Goal: Task Accomplishment & Management: Use online tool/utility

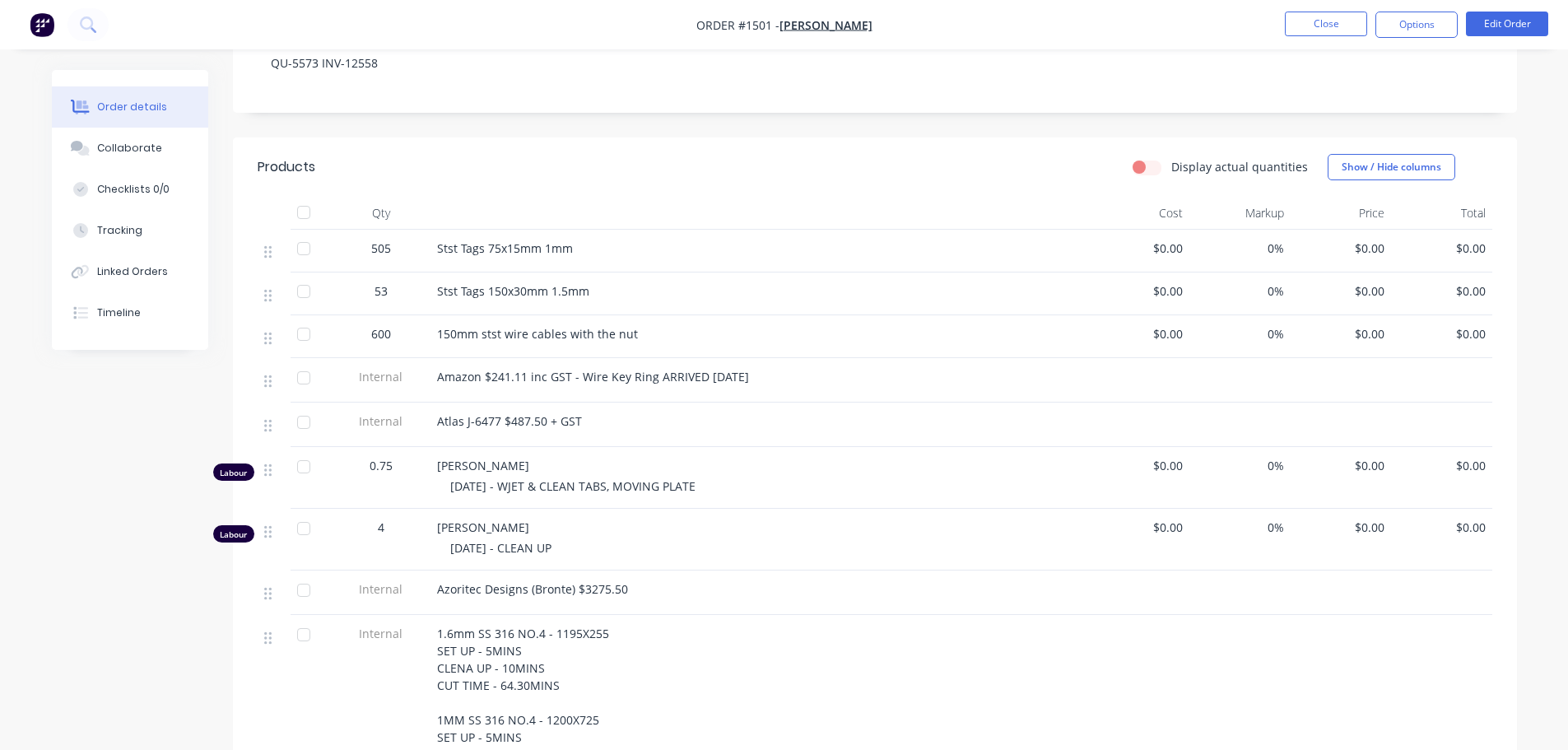
scroll to position [248, 0]
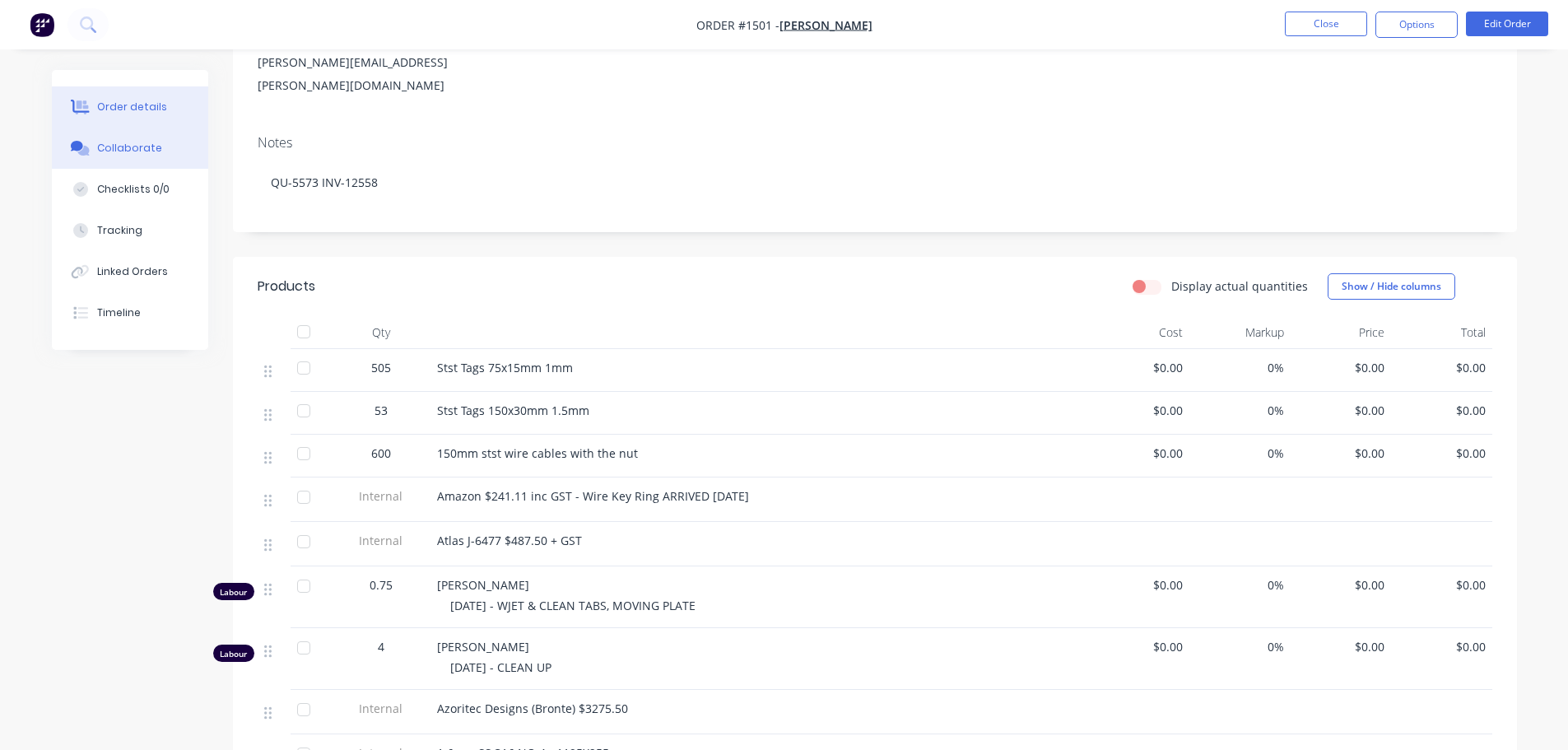
click at [151, 157] on button "Collaborate" at bounding box center [129, 148] width 157 height 41
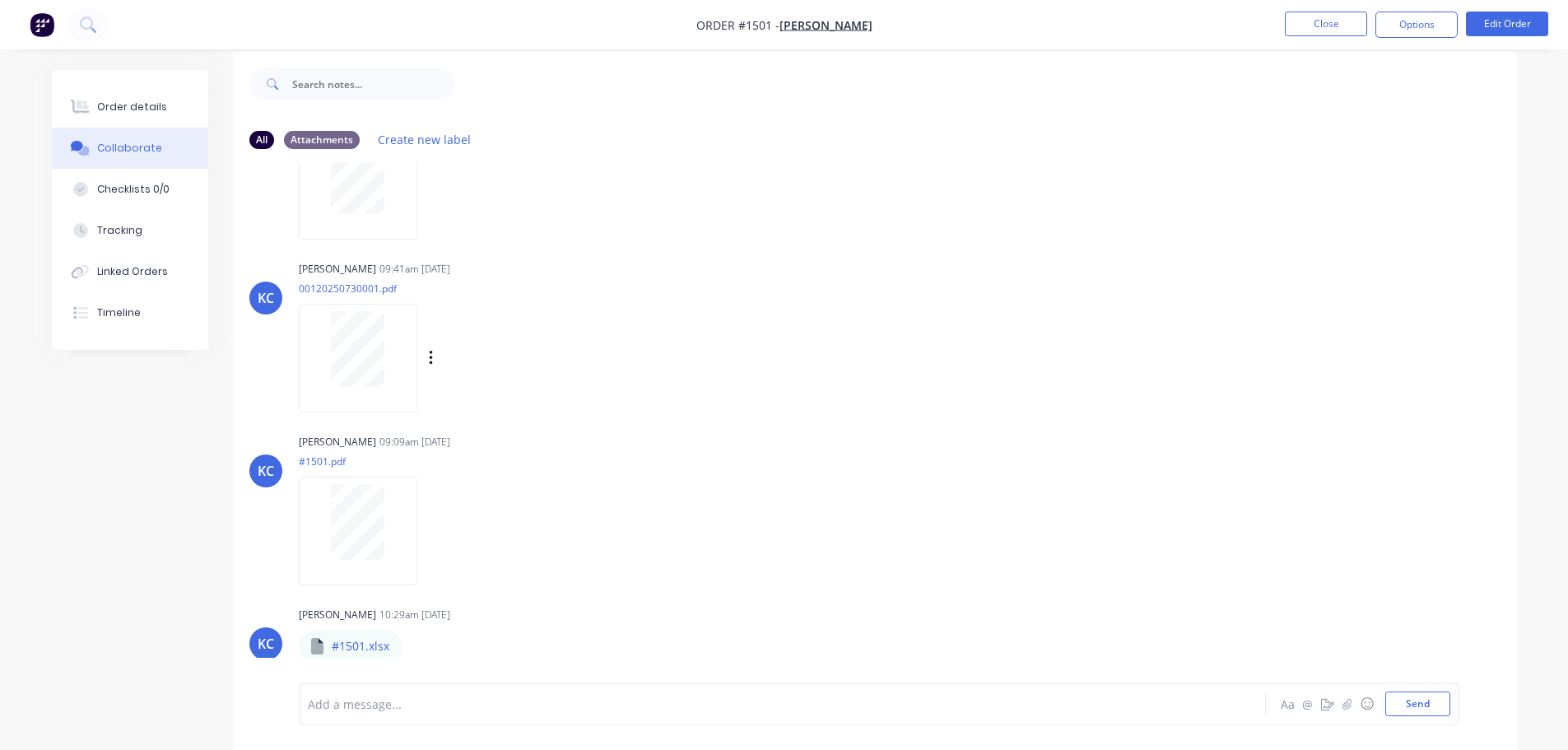
scroll to position [24, 0]
click at [416, 641] on icon "button" at bounding box center [415, 641] width 5 height 19
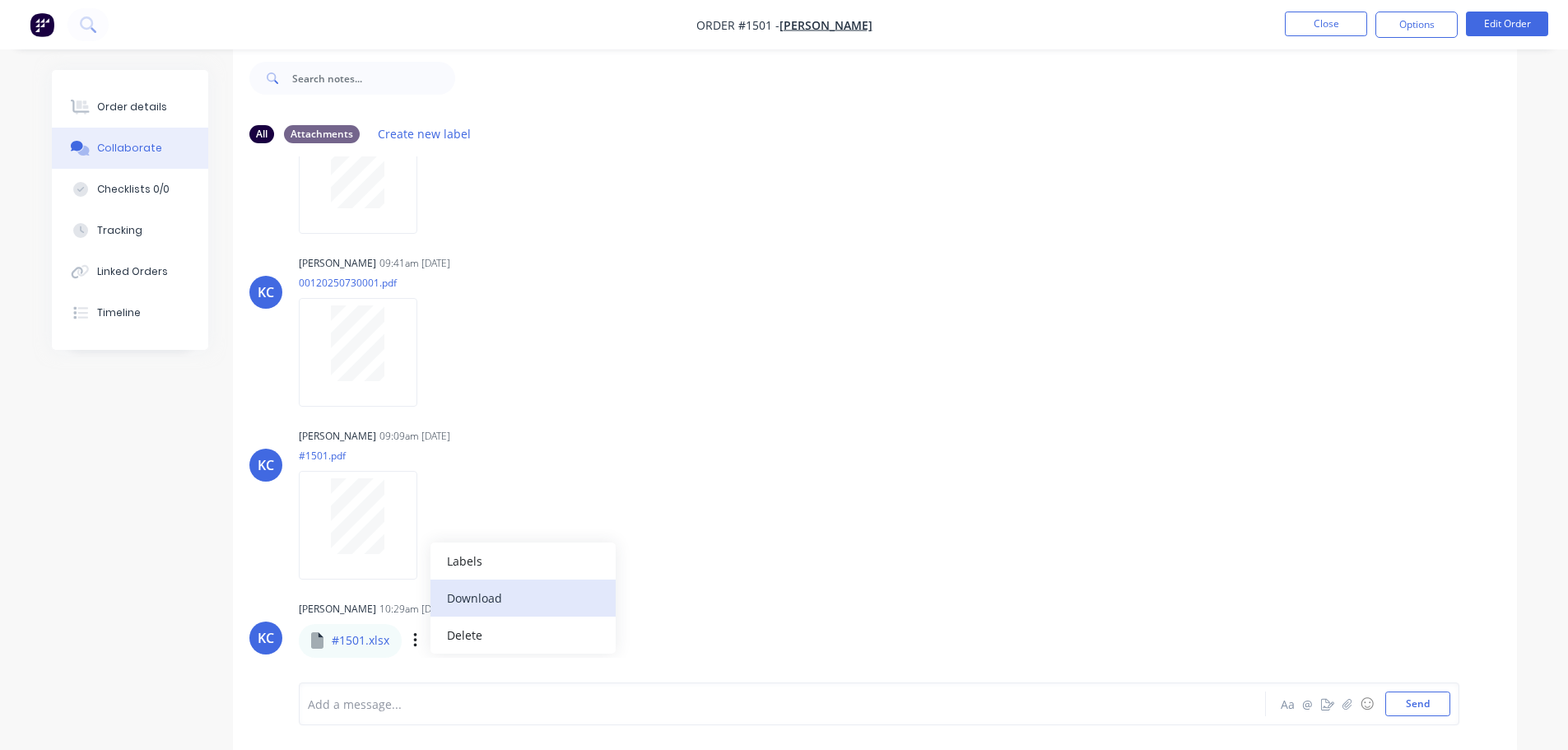
click at [496, 605] on button "Download" at bounding box center [523, 598] width 186 height 38
click at [412, 639] on button "button" at bounding box center [415, 640] width 7 height 23
click at [483, 638] on button "Delete" at bounding box center [523, 636] width 186 height 38
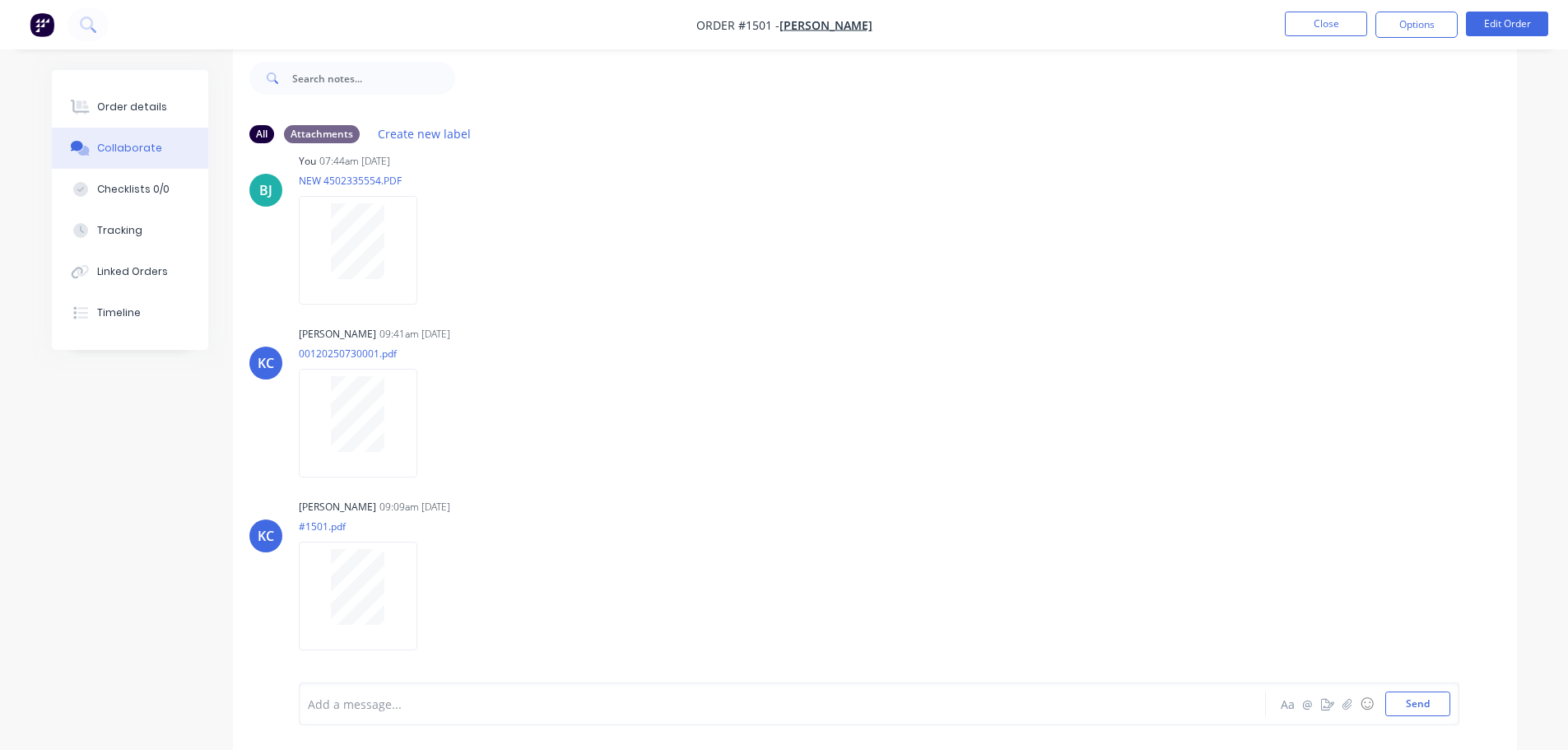
scroll to position [23, 0]
click at [1421, 710] on button "Send" at bounding box center [1417, 704] width 65 height 24
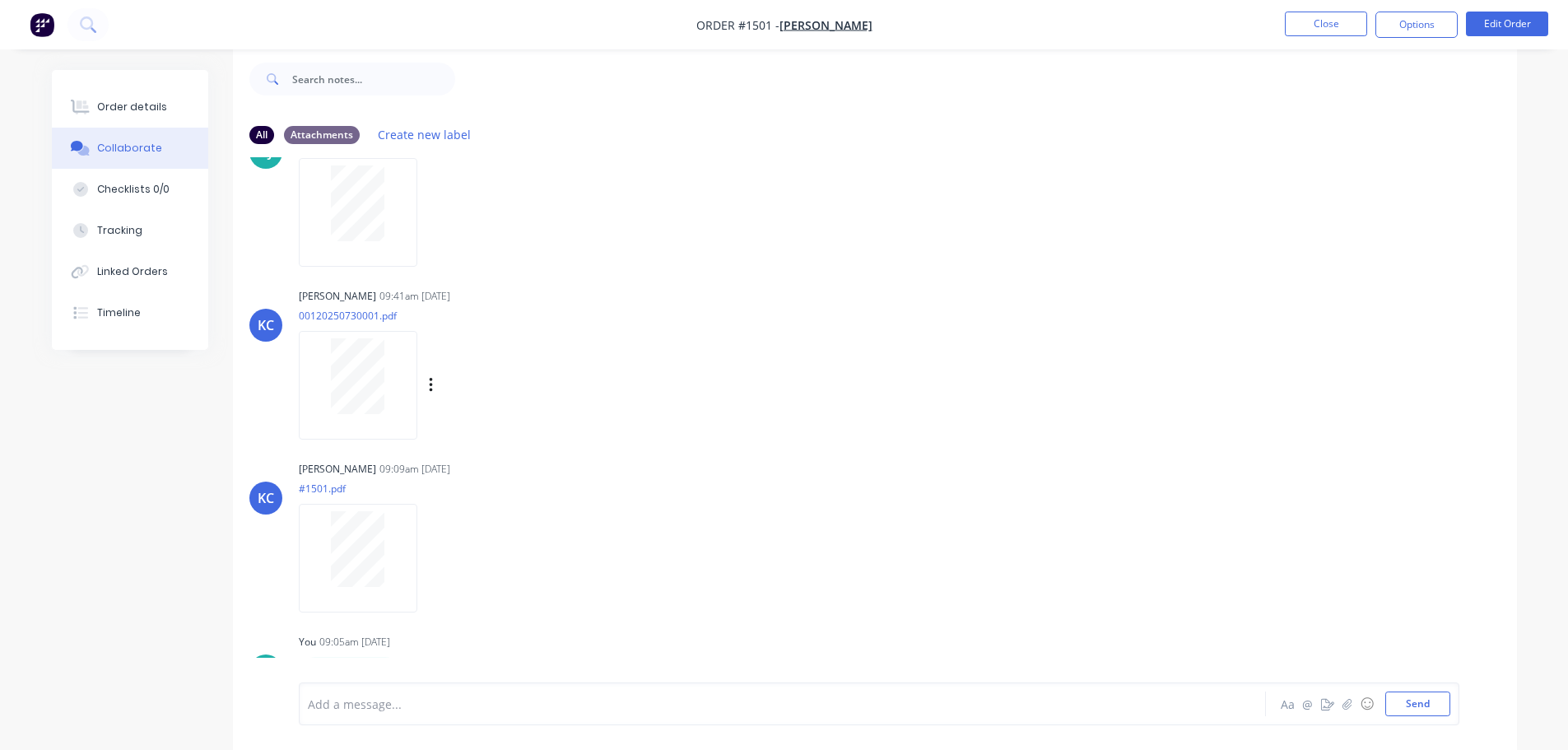
scroll to position [103, 0]
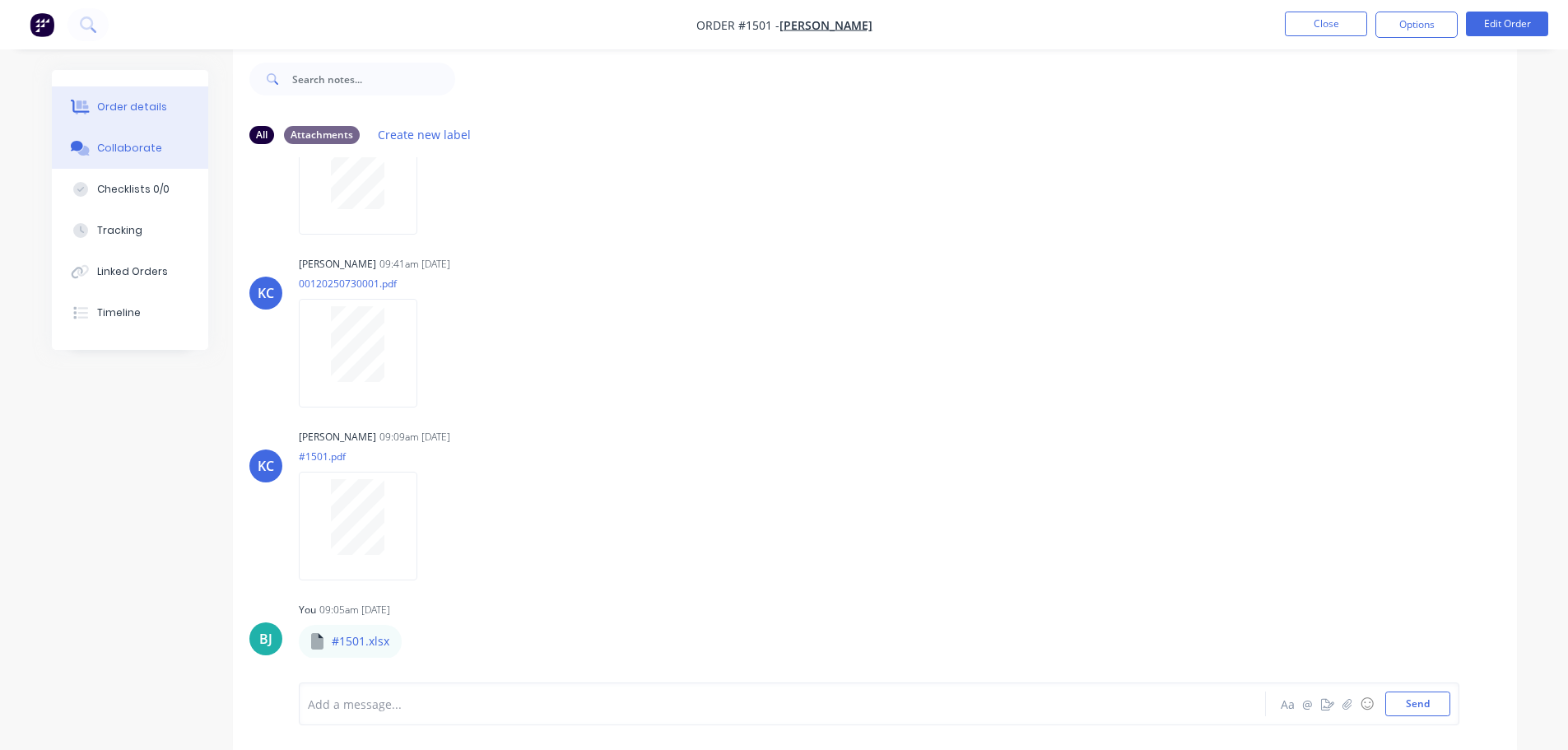
click at [139, 105] on div "Order details" at bounding box center [132, 107] width 70 height 15
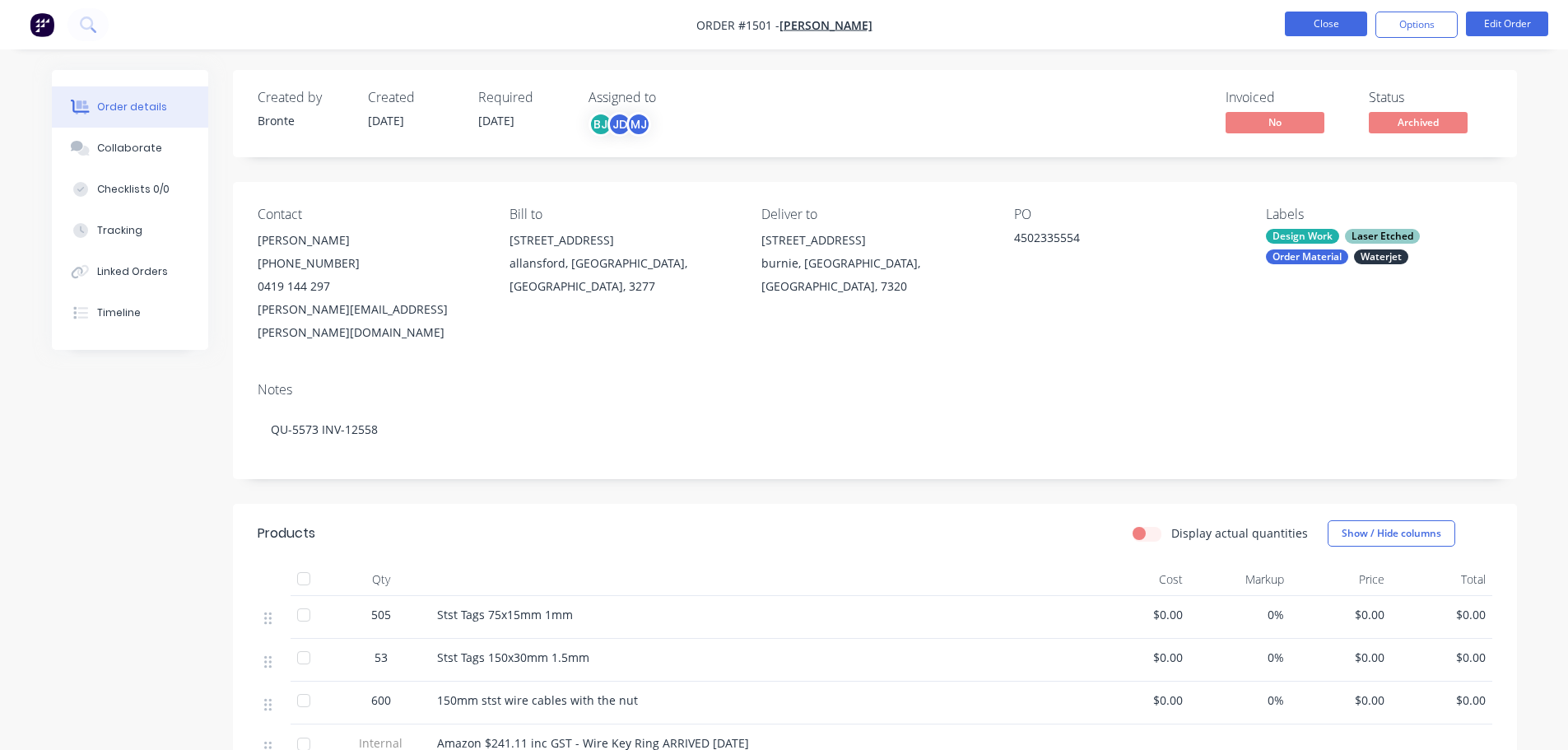
click at [1317, 25] on button "Close" at bounding box center [1326, 23] width 82 height 24
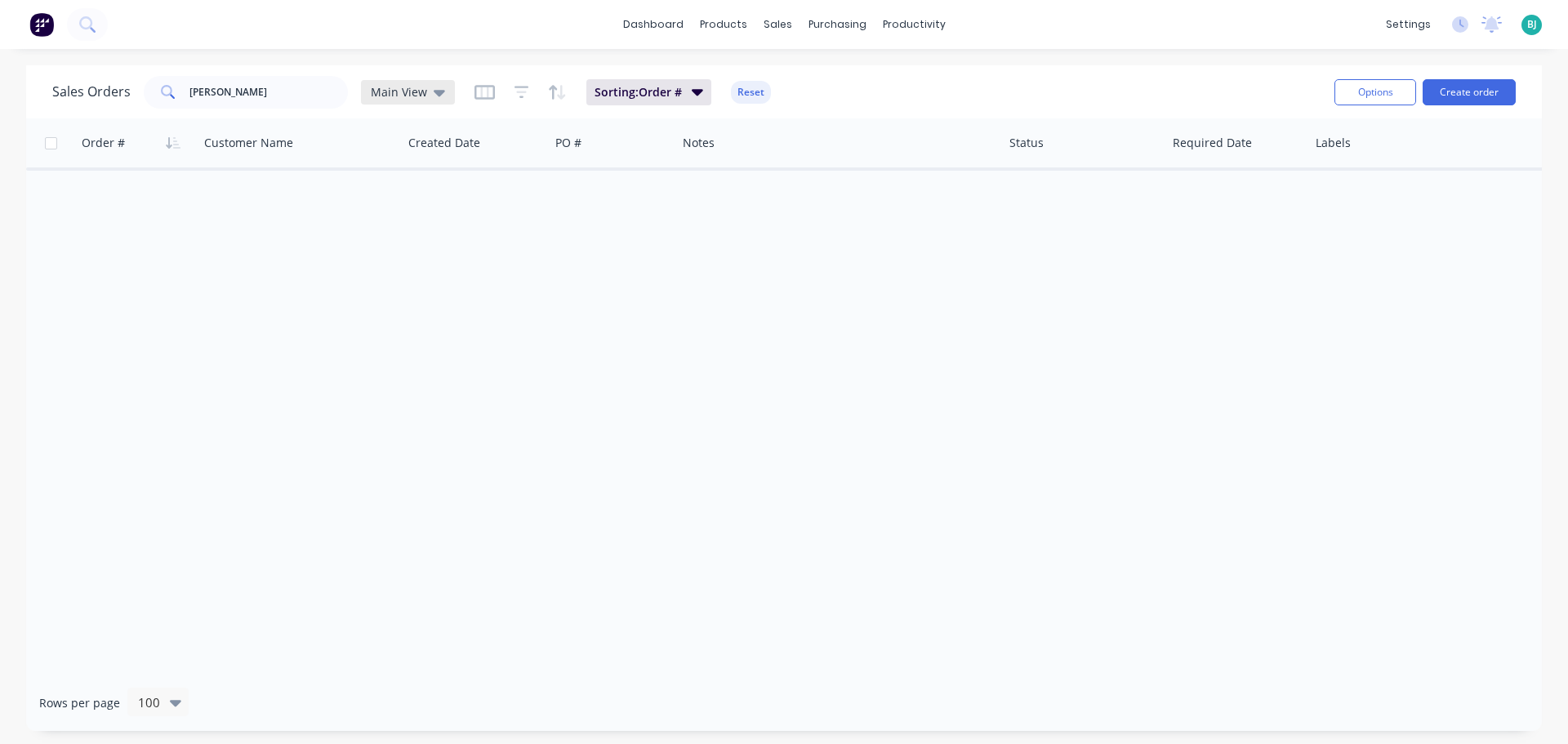
click at [433, 84] on div "Main View" at bounding box center [407, 92] width 94 height 24
click at [413, 258] on button "Main View (Default)" at bounding box center [459, 264] width 186 height 19
drag, startPoint x: 267, startPoint y: 98, endPoint x: 177, endPoint y: 94, distance: 90.1
click at [177, 94] on div "[PERSON_NAME]" at bounding box center [246, 92] width 205 height 33
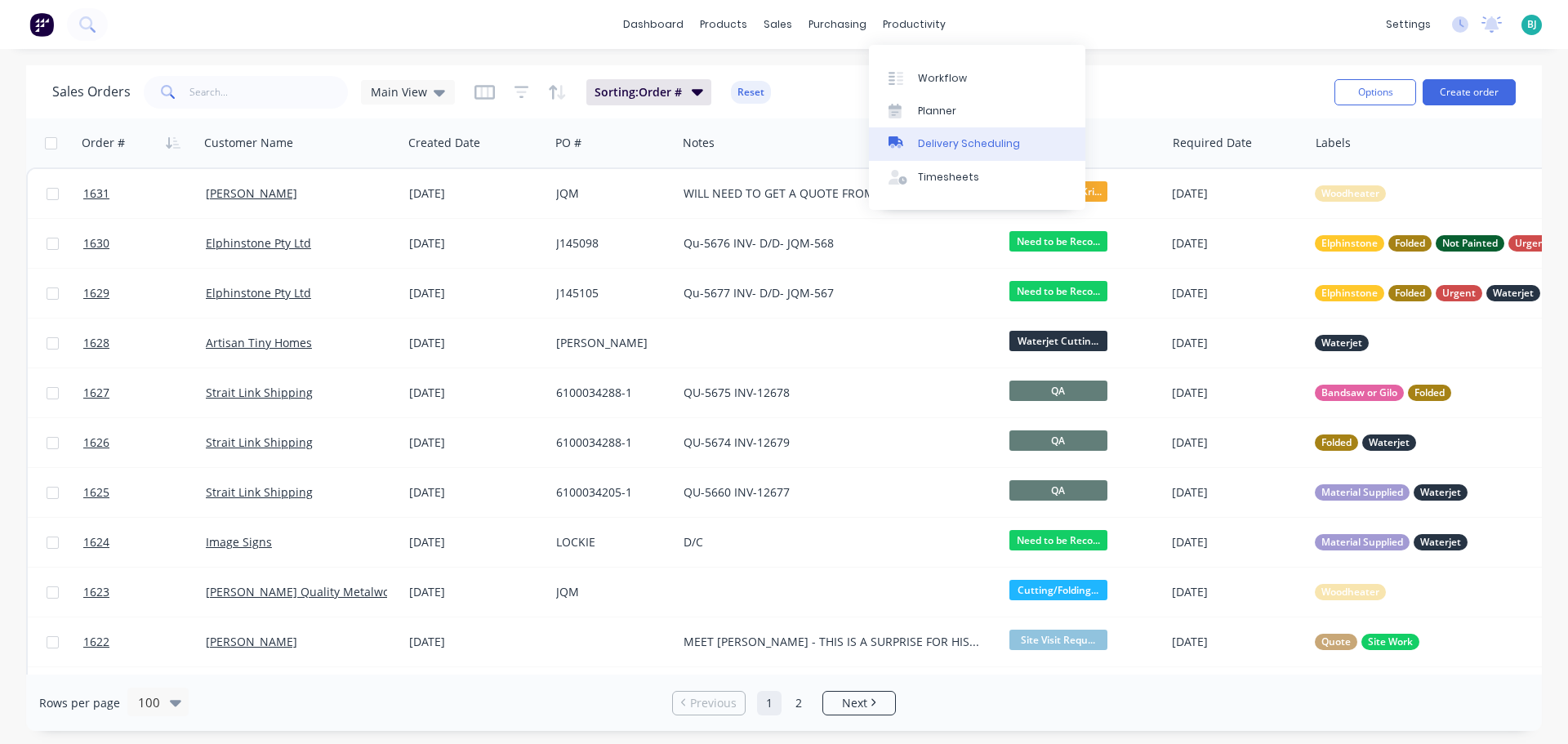
drag, startPoint x: 924, startPoint y: 111, endPoint x: 917, endPoint y: 127, distance: 17.5
click at [924, 111] on div "Planner" at bounding box center [937, 112] width 38 height 15
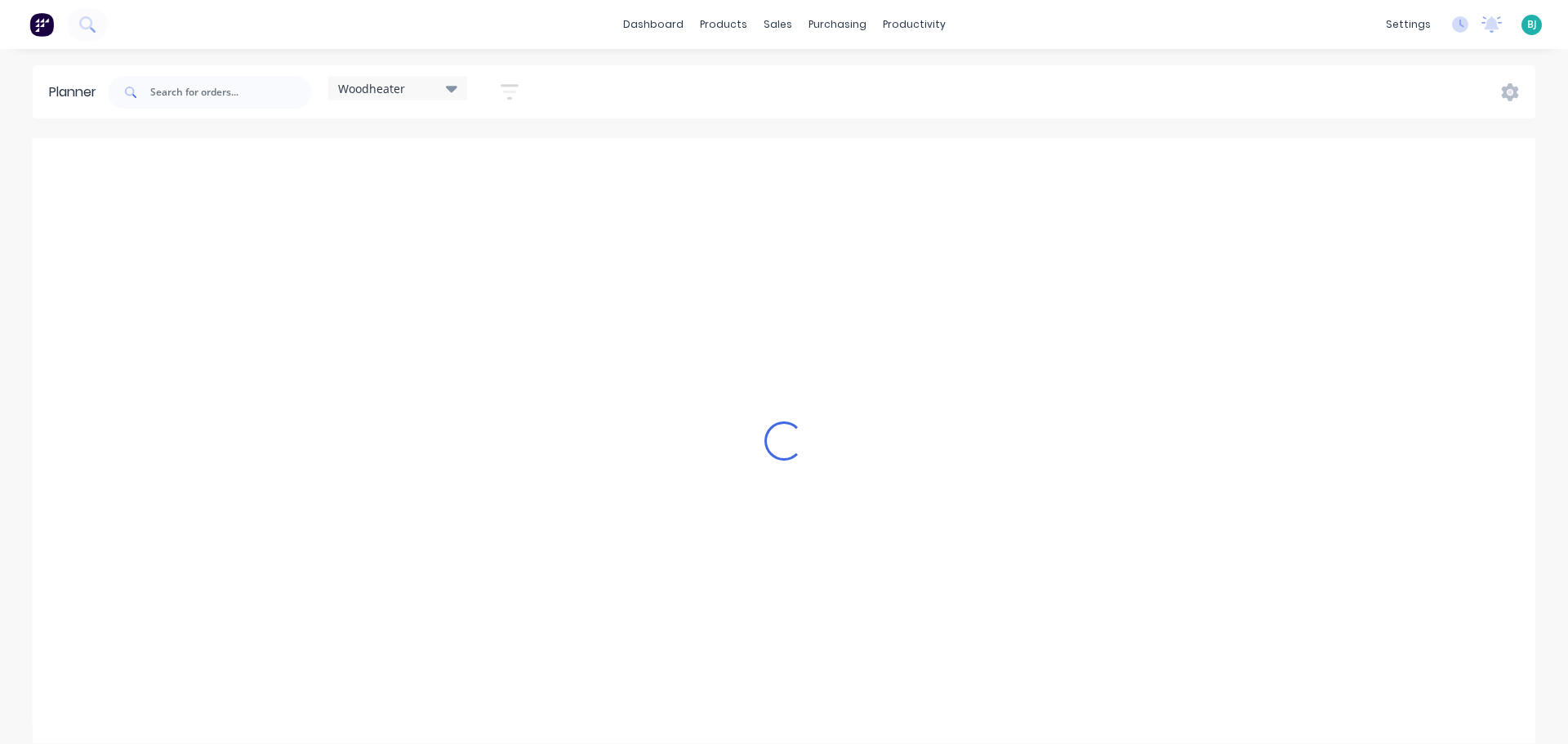
scroll to position [0, 1]
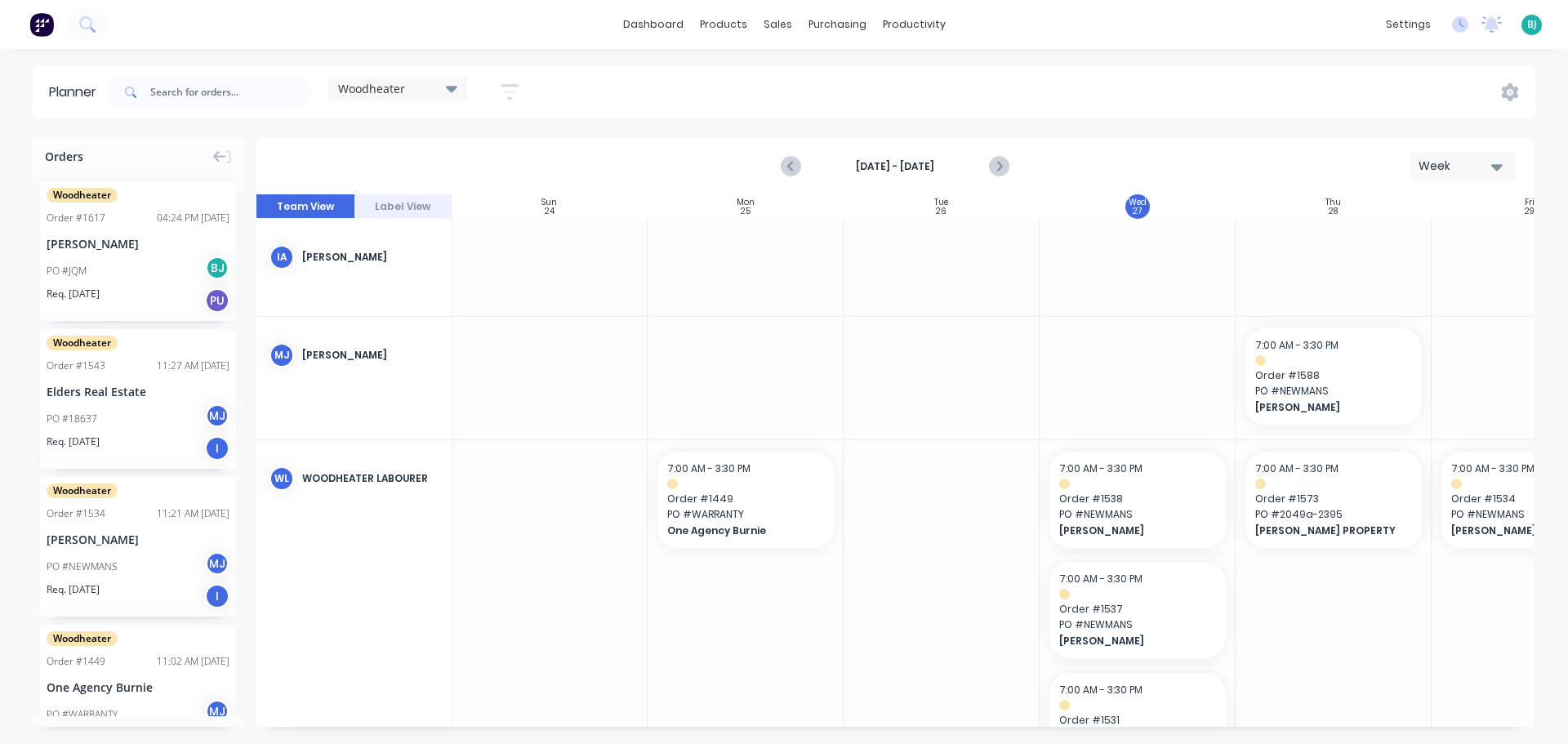
drag, startPoint x: 1200, startPoint y: 727, endPoint x: 1245, endPoint y: 725, distance: 45.0
click at [1245, 725] on div "Orders Woodheater Order # 1617 04:24 PM [DATE] [PERSON_NAME] PO #JQM BJ Req. [D…" at bounding box center [784, 440] width 1568 height 605
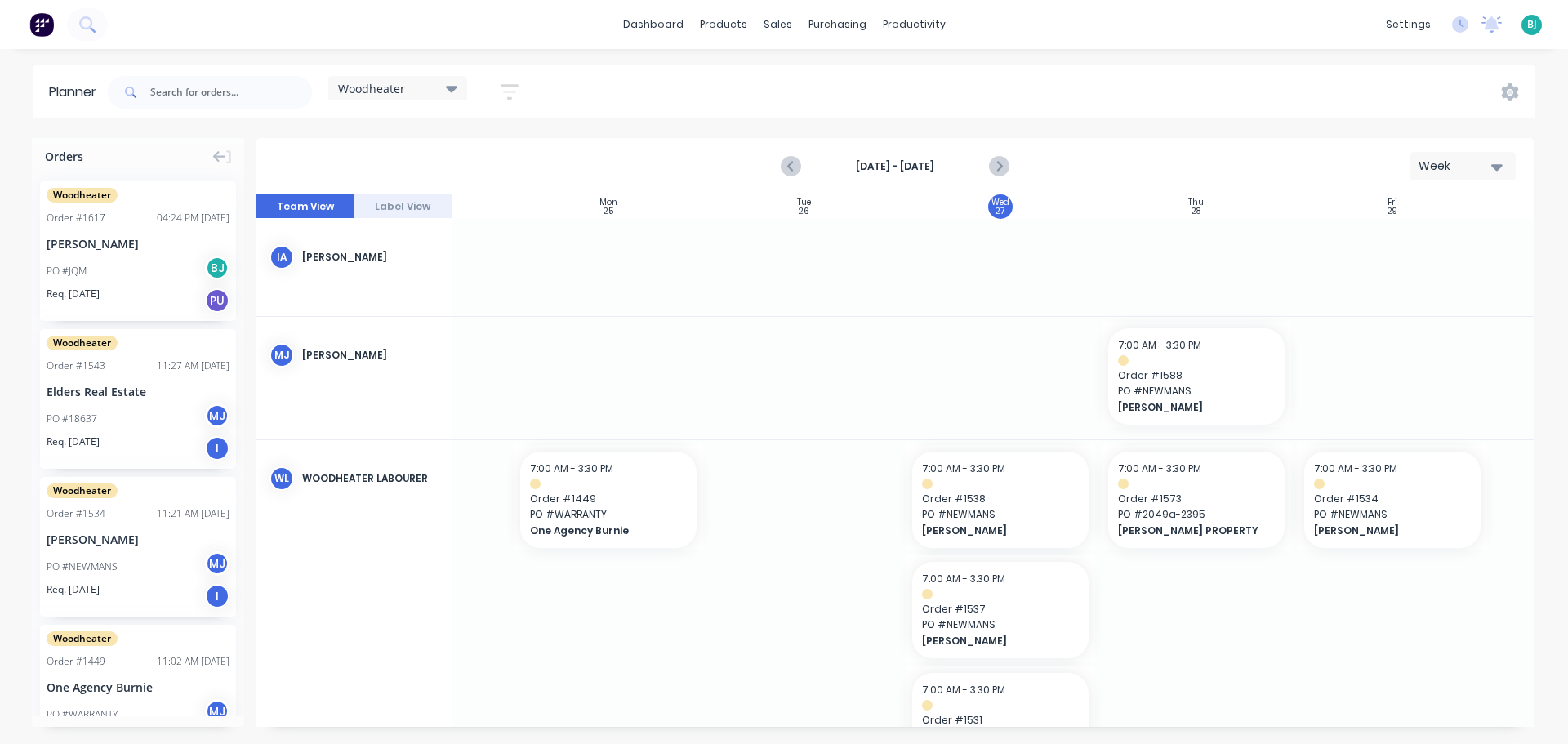
scroll to position [0, 140]
click at [792, 31] on div "sales" at bounding box center [777, 24] width 45 height 24
click at [804, 76] on link "Sales Orders" at bounding box center [863, 77] width 217 height 33
